Goal: Book appointment/travel/reservation

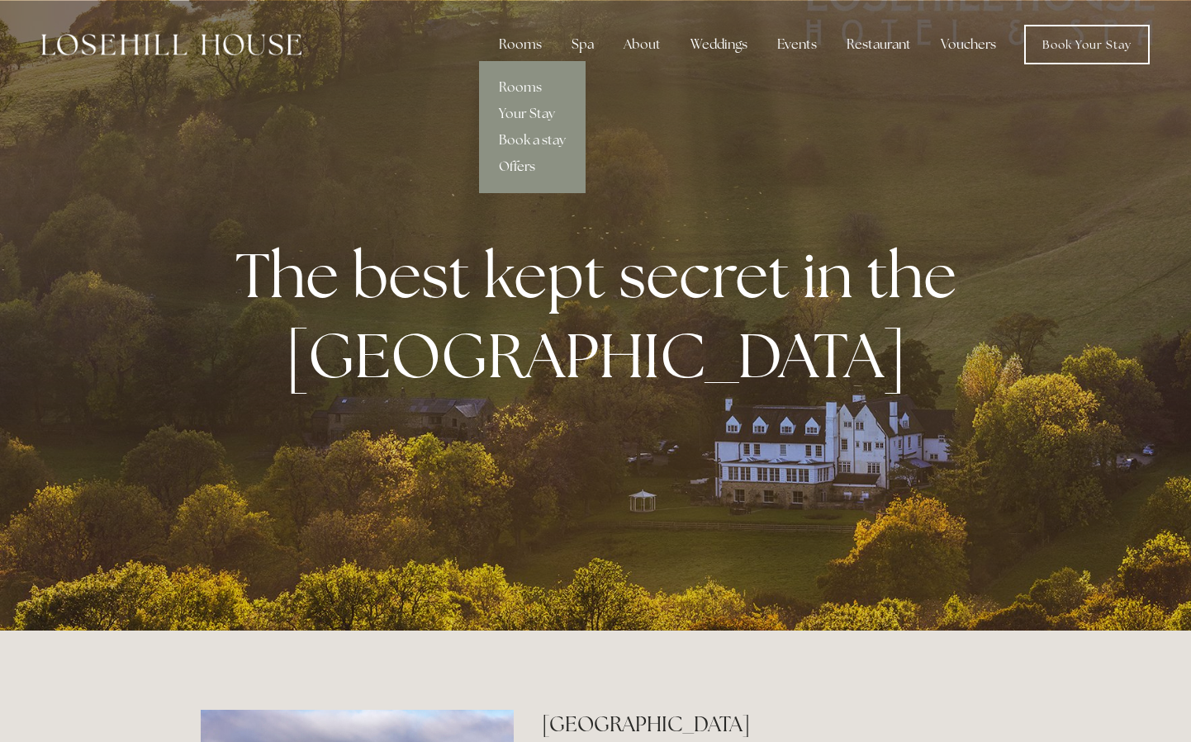
click at [513, 168] on link "Offers" at bounding box center [532, 167] width 107 height 26
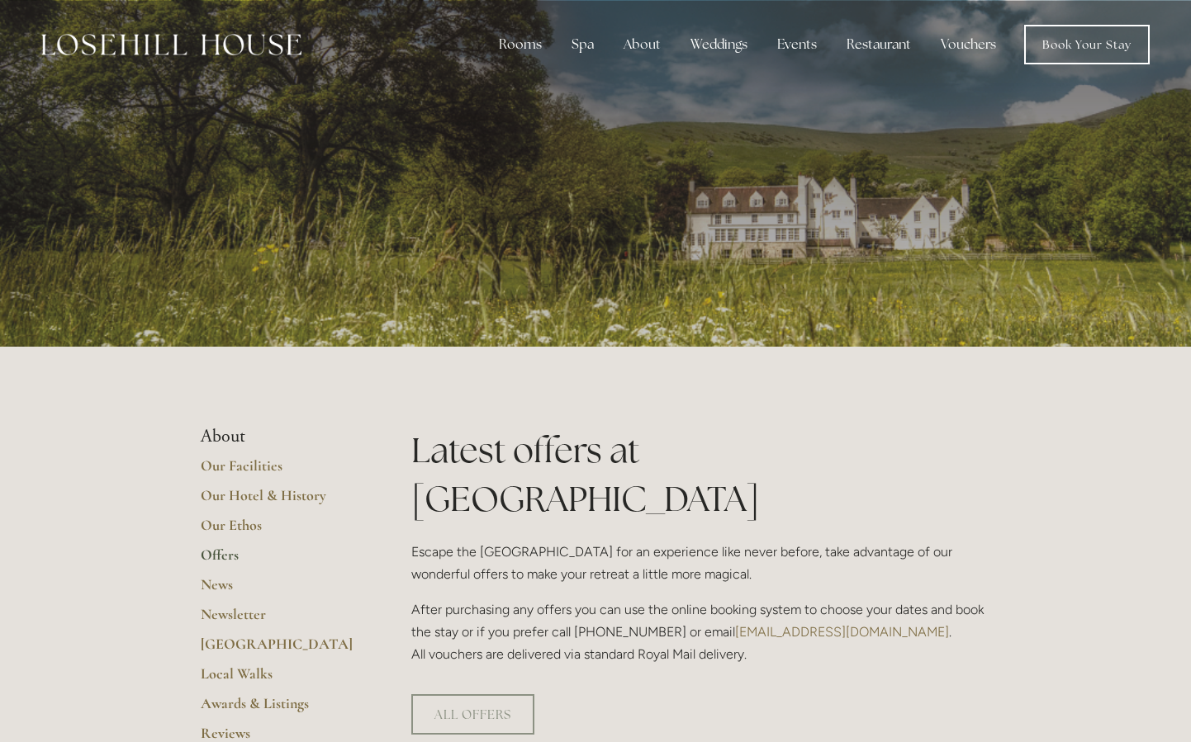
scroll to position [176, 0]
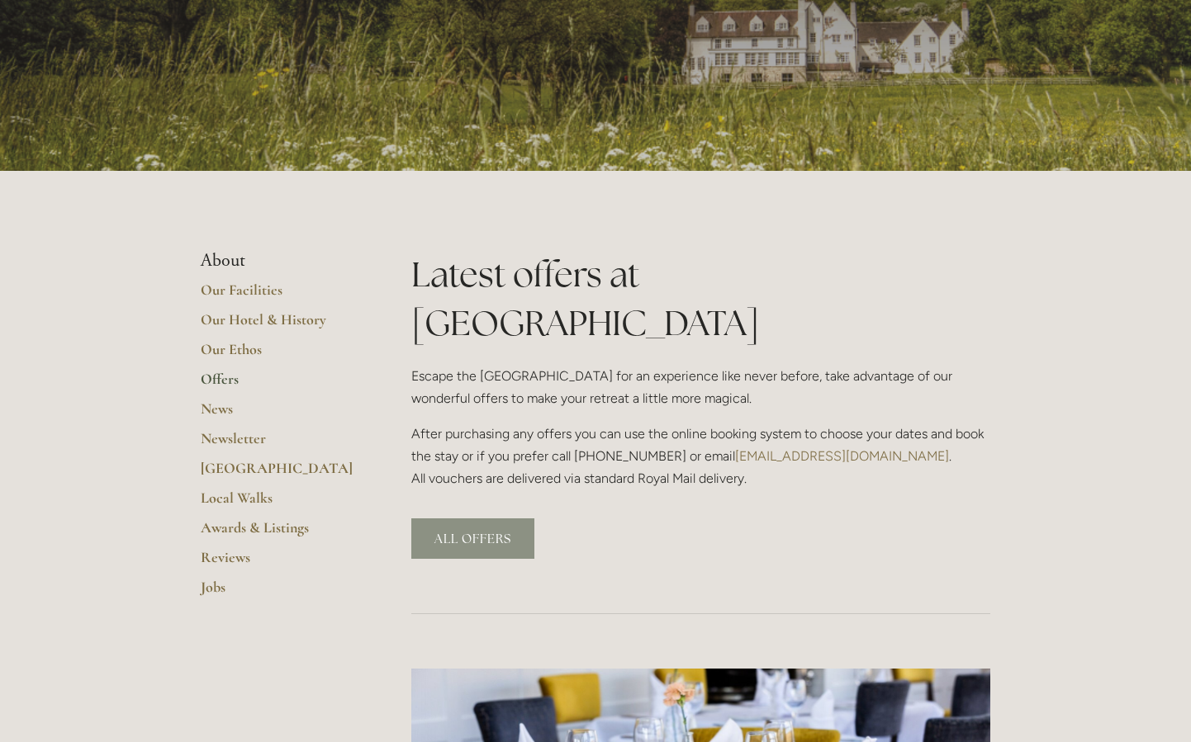
click at [504, 519] on link "ALL OFFERS" at bounding box center [472, 539] width 123 height 40
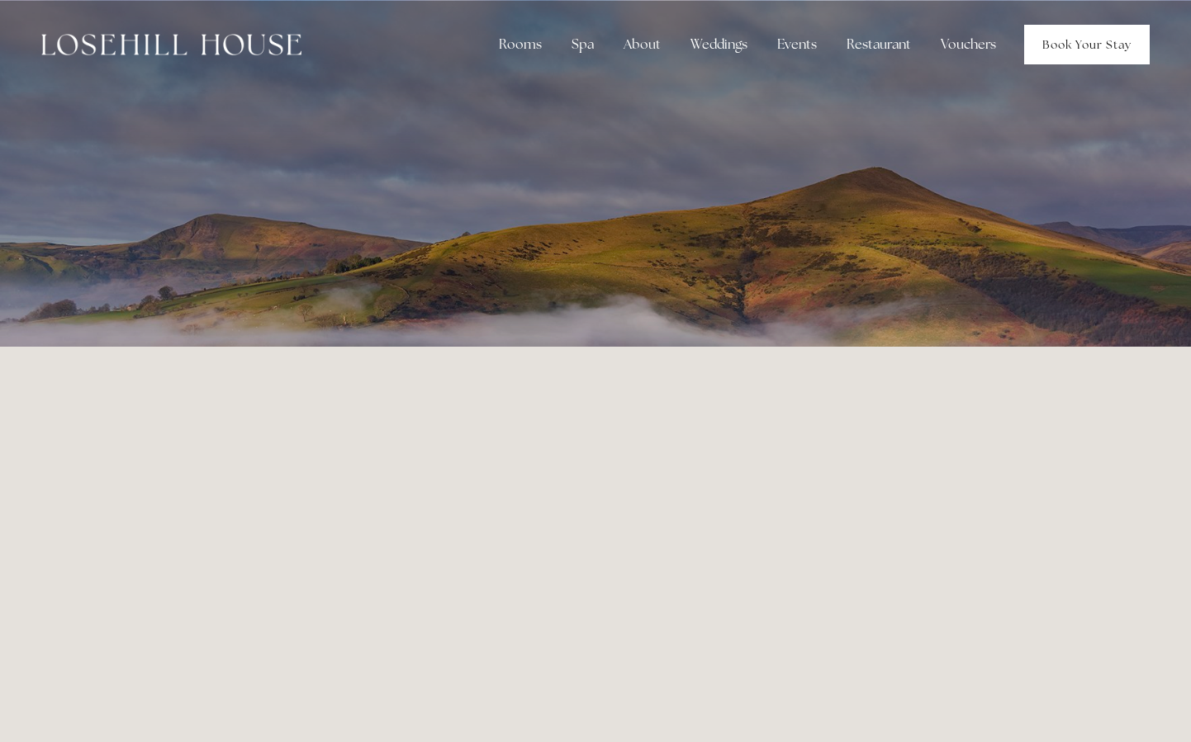
click at [1075, 40] on link "Book Your Stay" at bounding box center [1087, 45] width 126 height 40
